Goal: Task Accomplishment & Management: Use online tool/utility

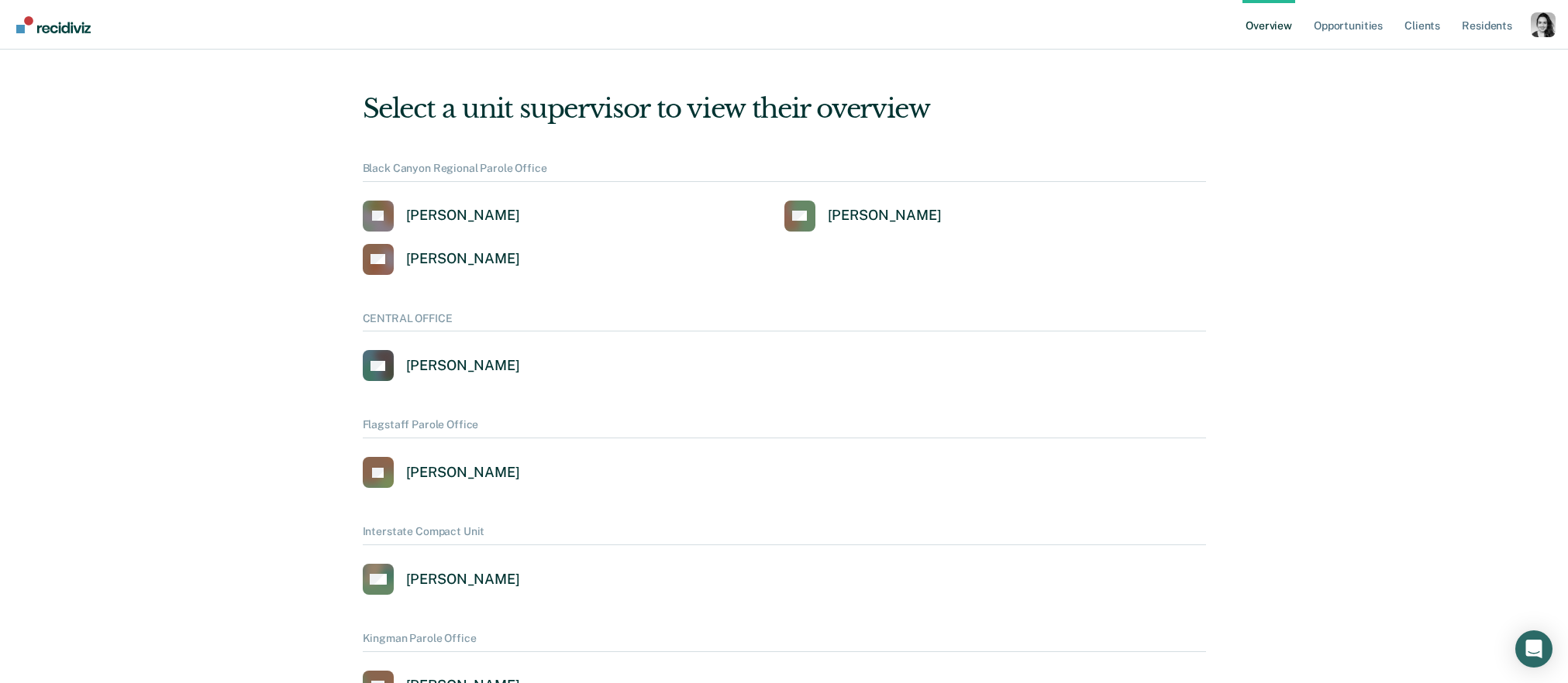
drag, startPoint x: 1537, startPoint y: 29, endPoint x: 1524, endPoint y: 36, distance: 14.8
click at [1537, 29] on div "Profile dropdown button" at bounding box center [1543, 25] width 25 height 25
click at [1454, 66] on link "Profile" at bounding box center [1481, 71] width 100 height 14
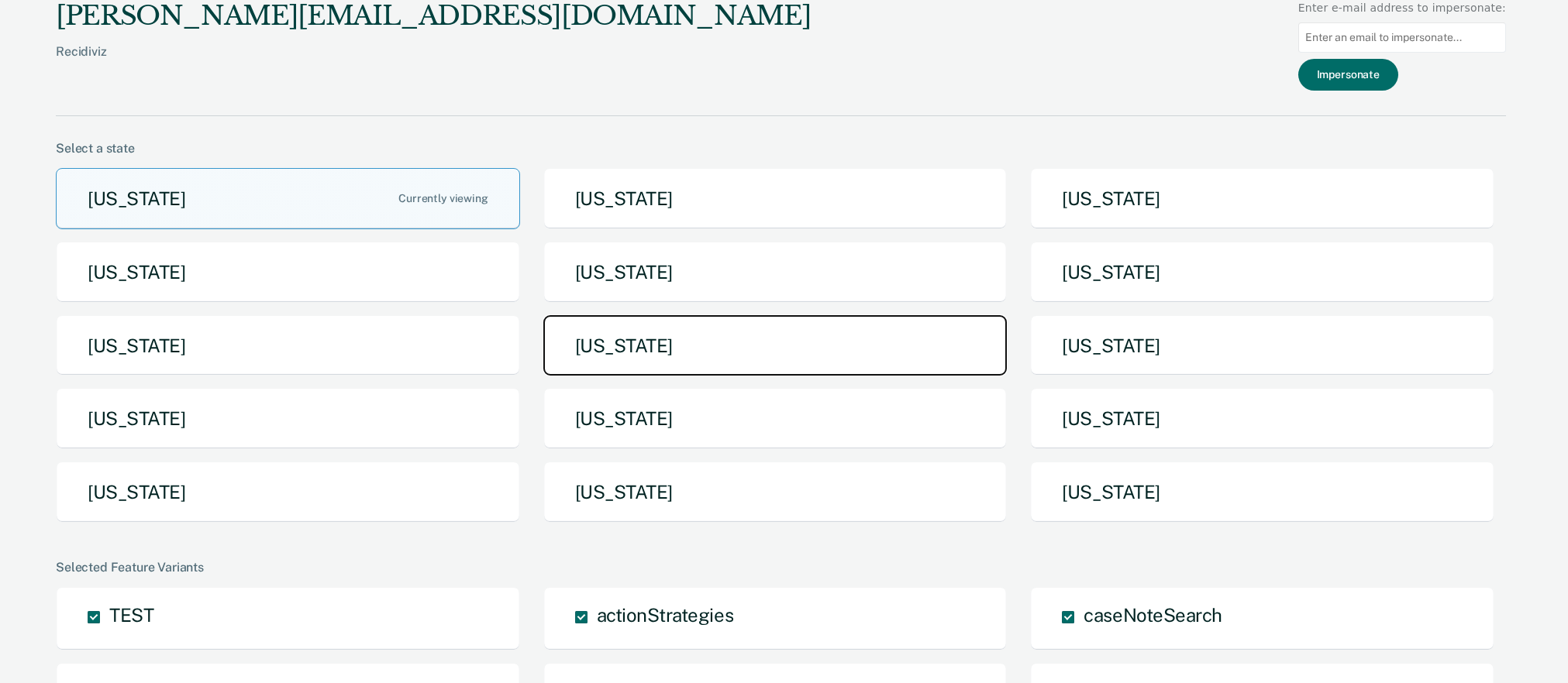
click at [622, 352] on button "[US_STATE]" at bounding box center [776, 346] width 464 height 61
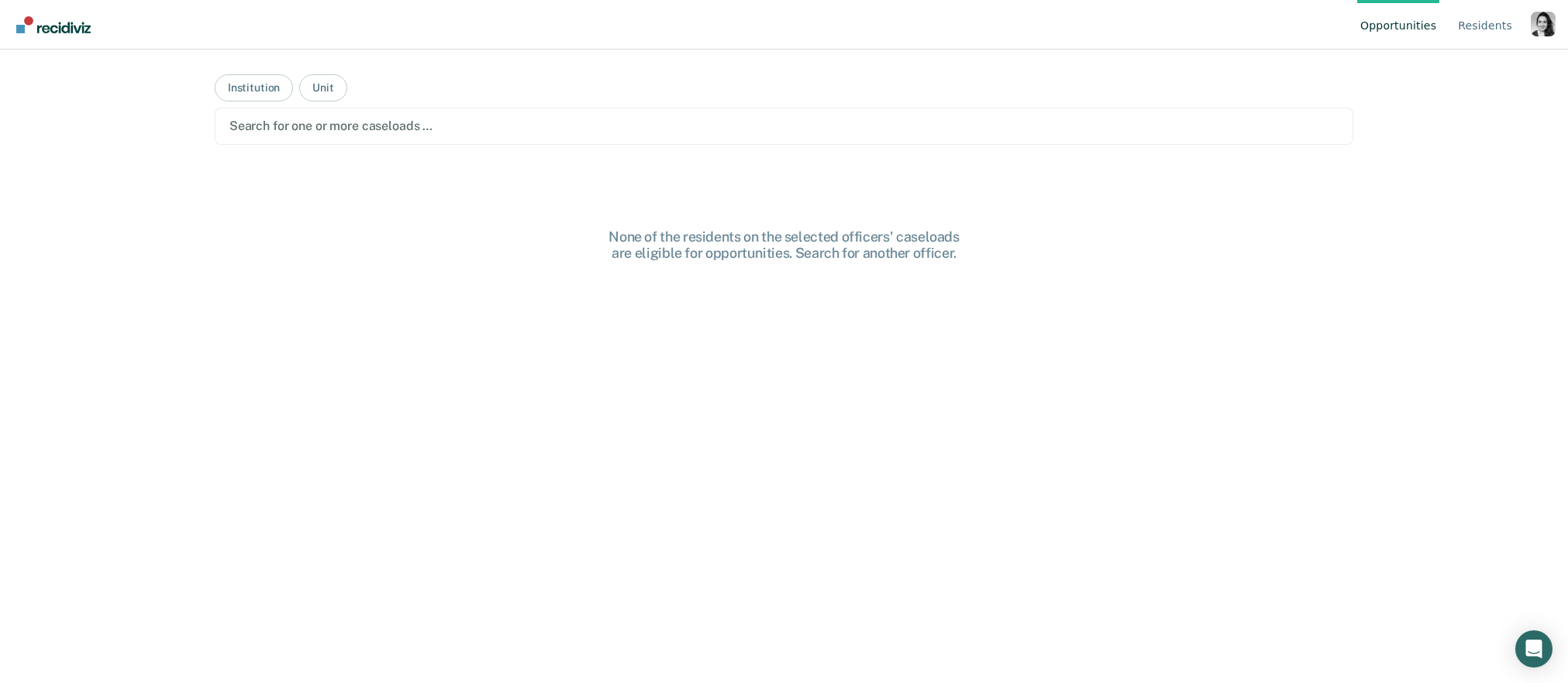
click at [1554, 23] on div "Profile dropdown button" at bounding box center [1543, 24] width 25 height 25
click at [1427, 66] on link "Profile" at bounding box center [1465, 73] width 132 height 14
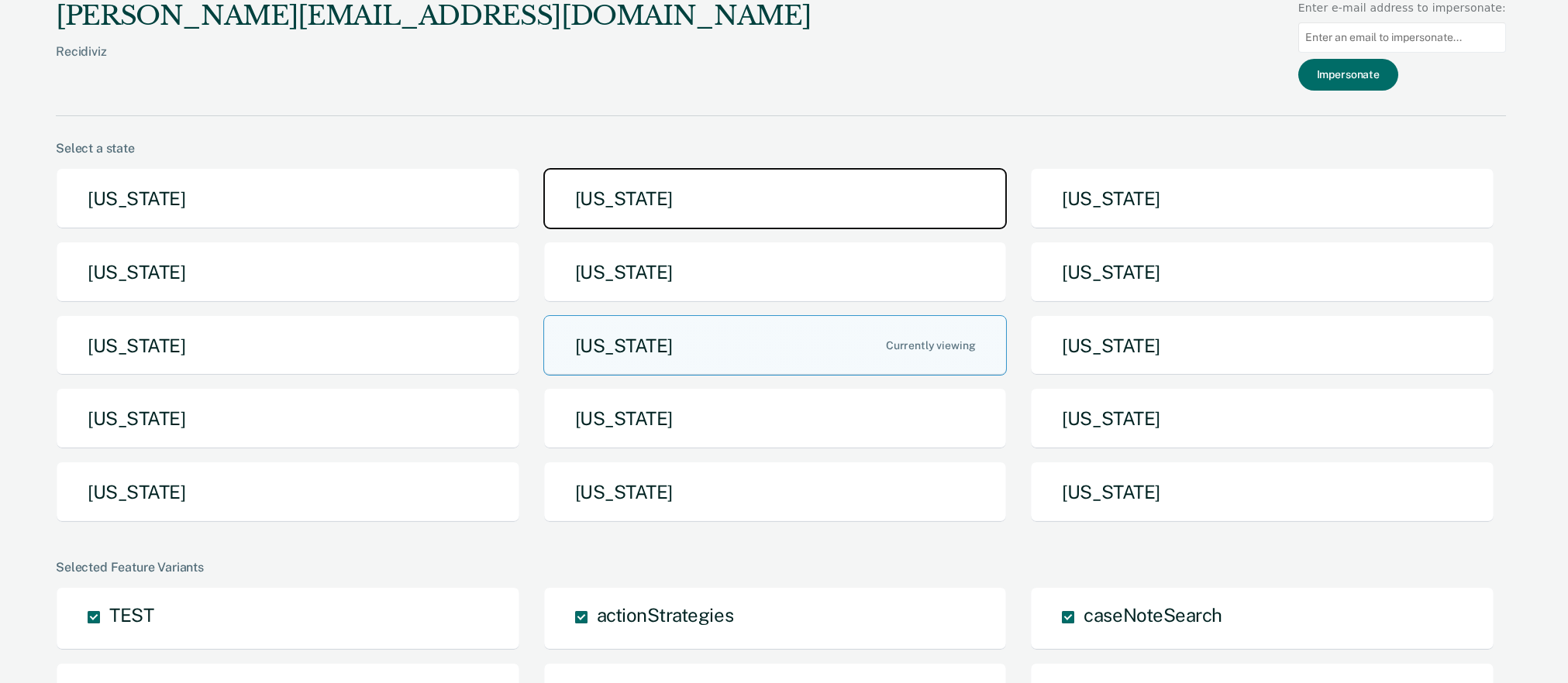
click at [716, 173] on button "[US_STATE]" at bounding box center [776, 199] width 464 height 61
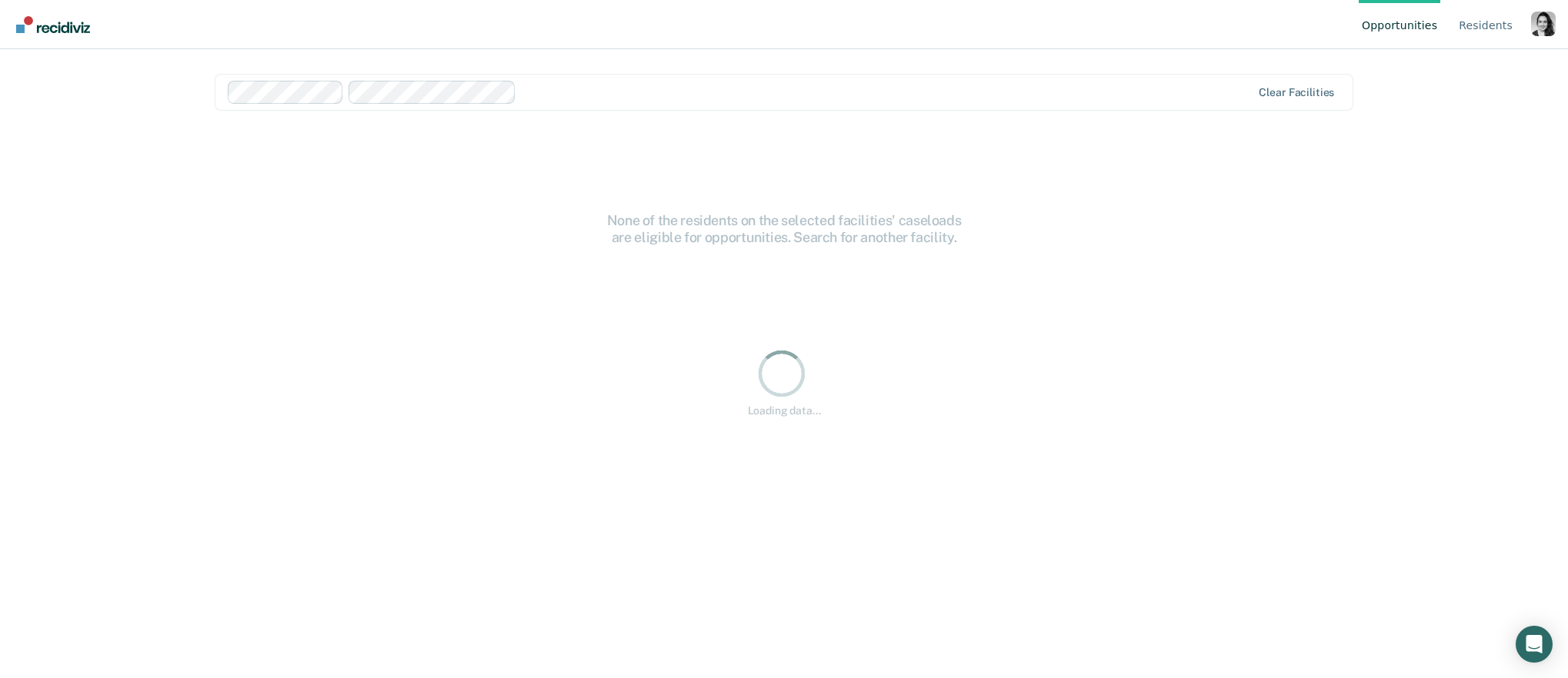
click at [415, 78] on div "Clear facilities" at bounding box center [784, 92] width 1139 height 37
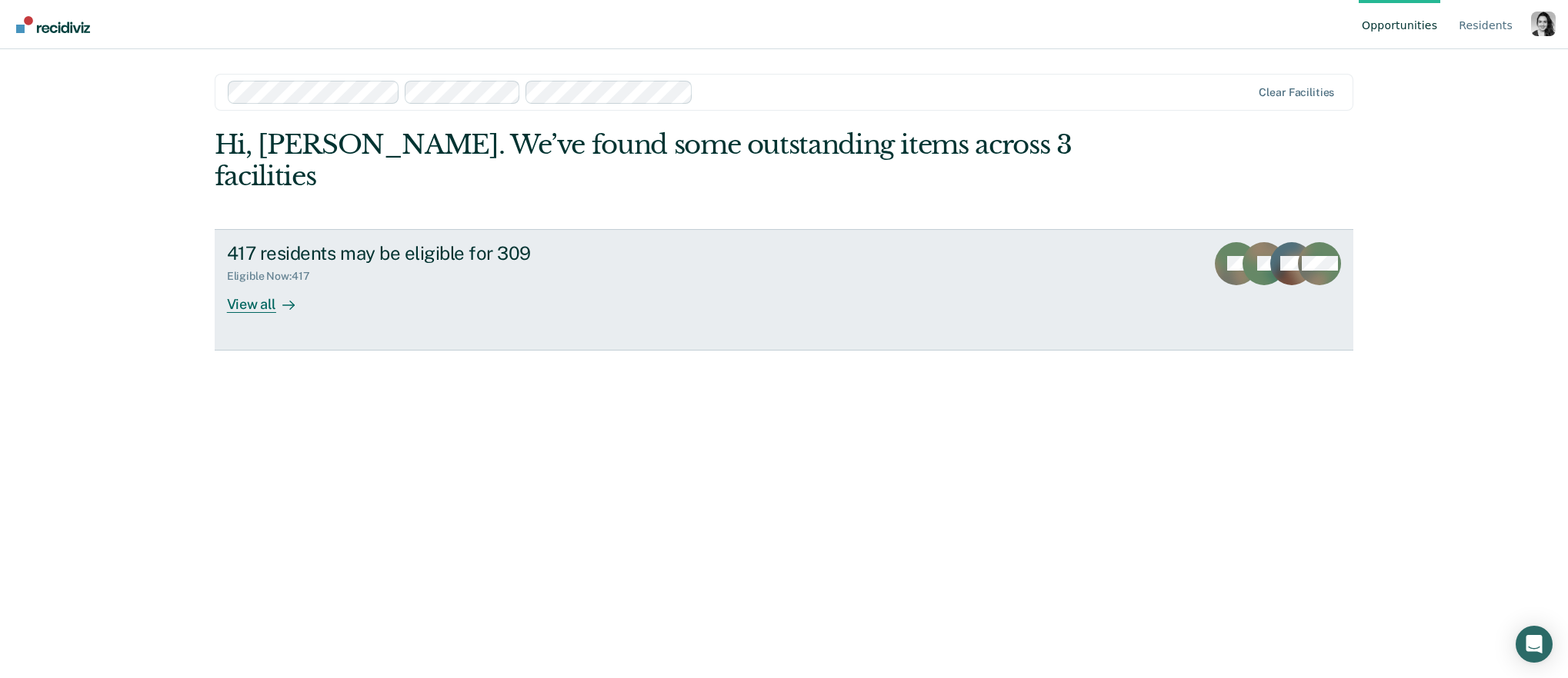
click at [483, 243] on div "417 residents may be eligible for 309" at bounding box center [496, 253] width 540 height 23
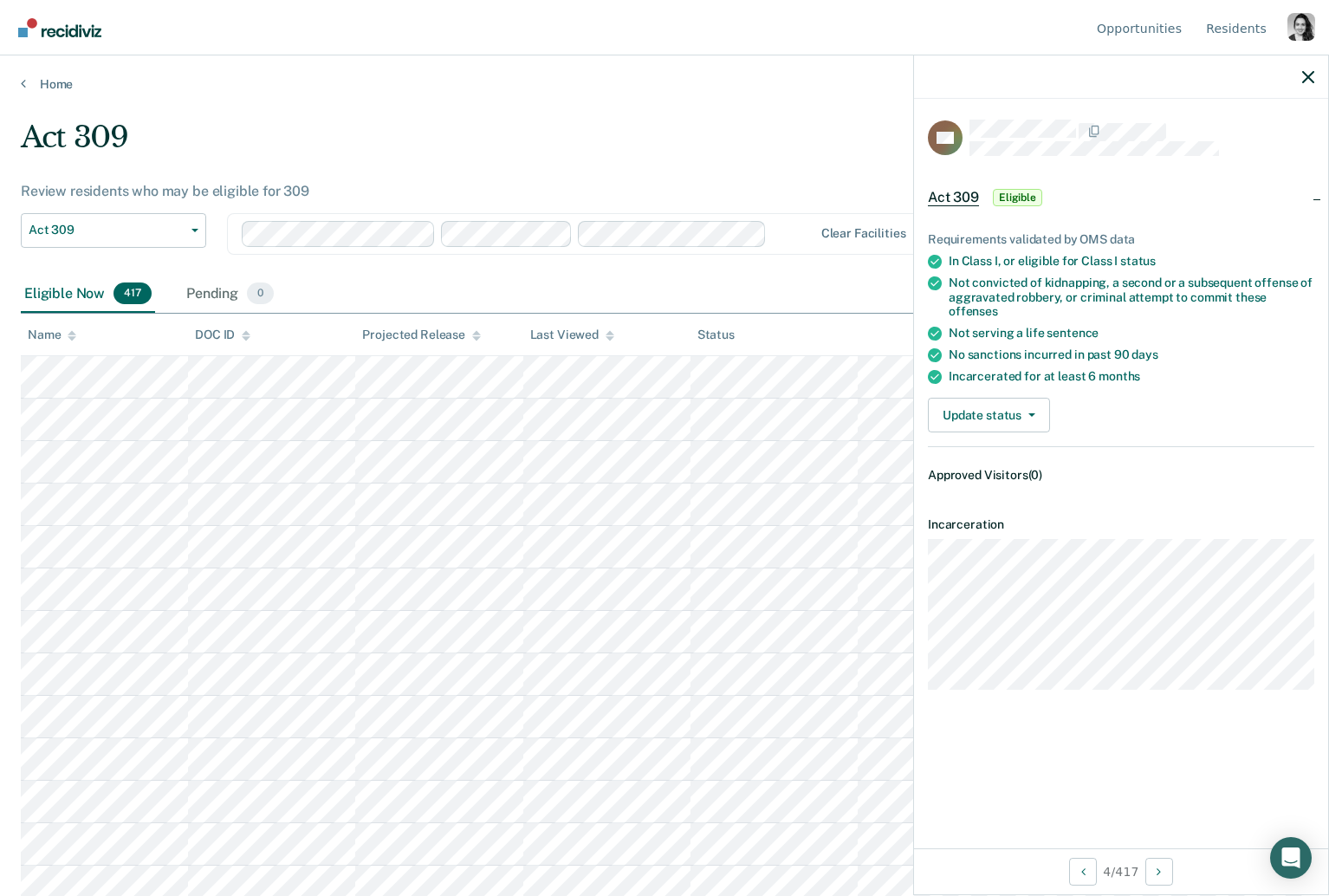
click at [1047, 416] on div "Requirements validated by OMS data In Class I, or eligible for Class I status N…" at bounding box center [1121, 353] width 414 height 299
click at [1023, 398] on button "Update status" at bounding box center [989, 415] width 122 height 35
click at [1211, 369] on div "Incarcerated for at least 6 months" at bounding box center [1131, 376] width 366 height 15
click at [1021, 407] on button "Update status" at bounding box center [989, 415] width 122 height 35
click at [1005, 436] on button "[PERSON_NAME]" at bounding box center [1011, 449] width 167 height 27
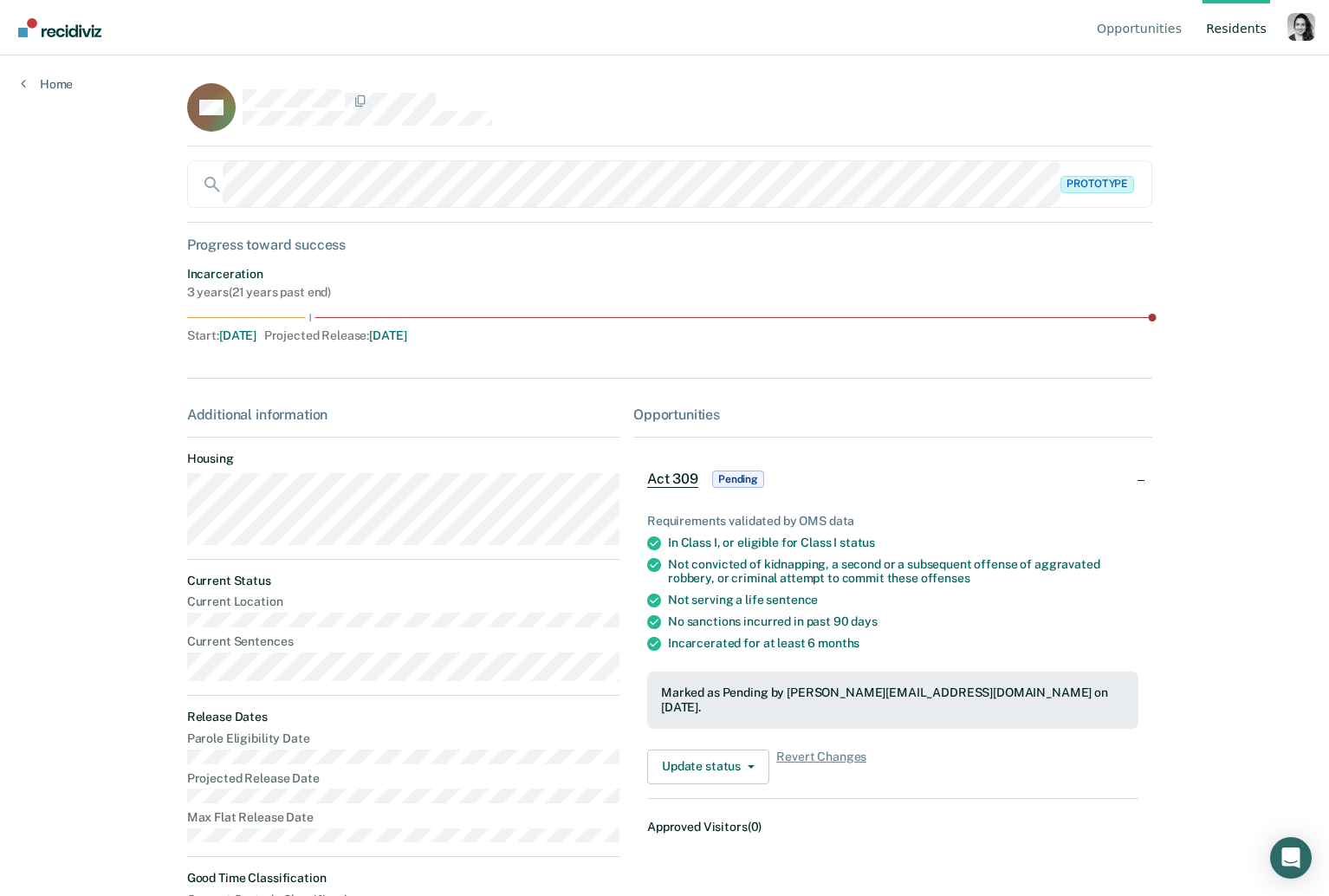
scroll to position [10, 0]
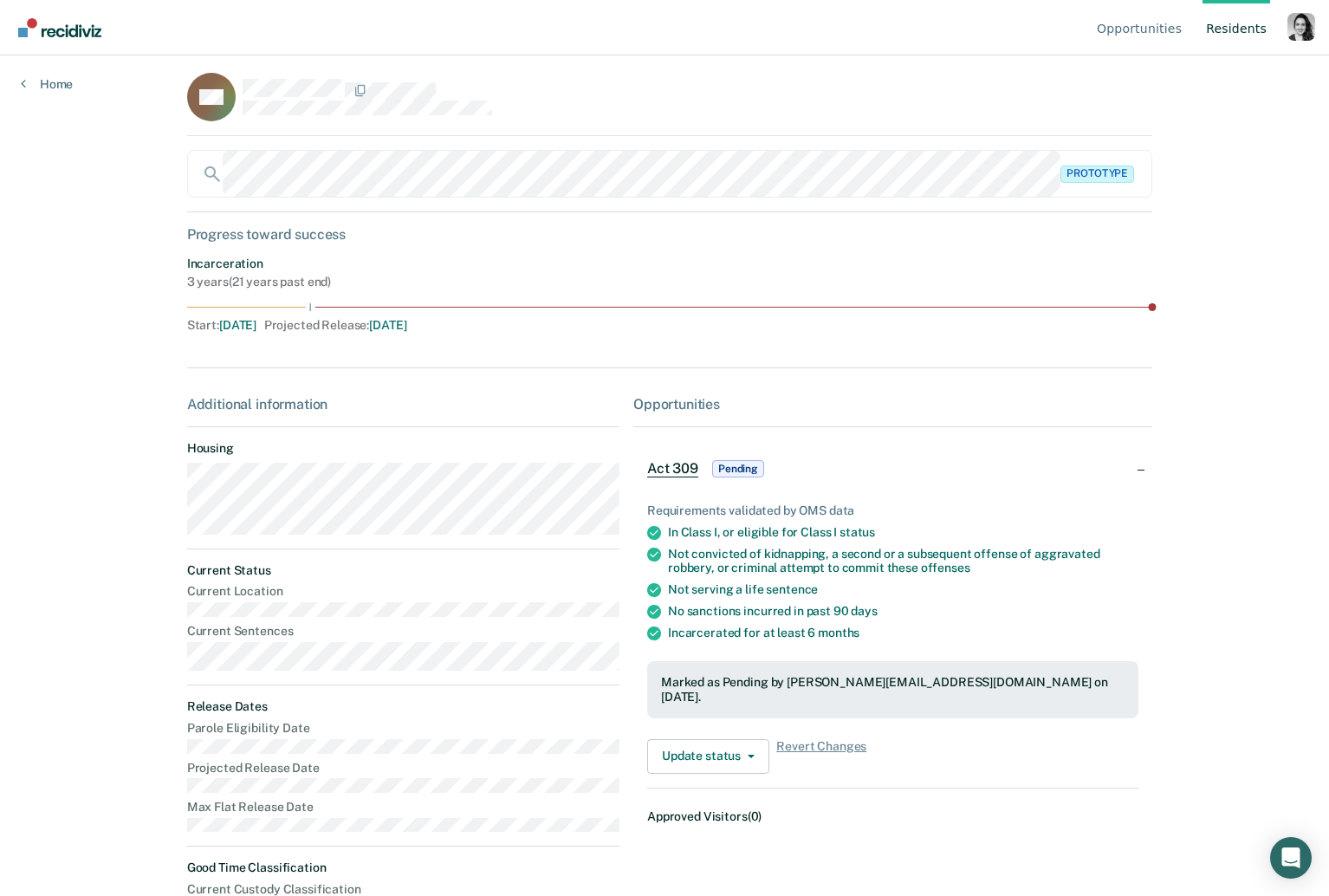
click at [1240, 31] on link "Resident s" at bounding box center [1235, 27] width 67 height 56
